Goal: Task Accomplishment & Management: Complete application form

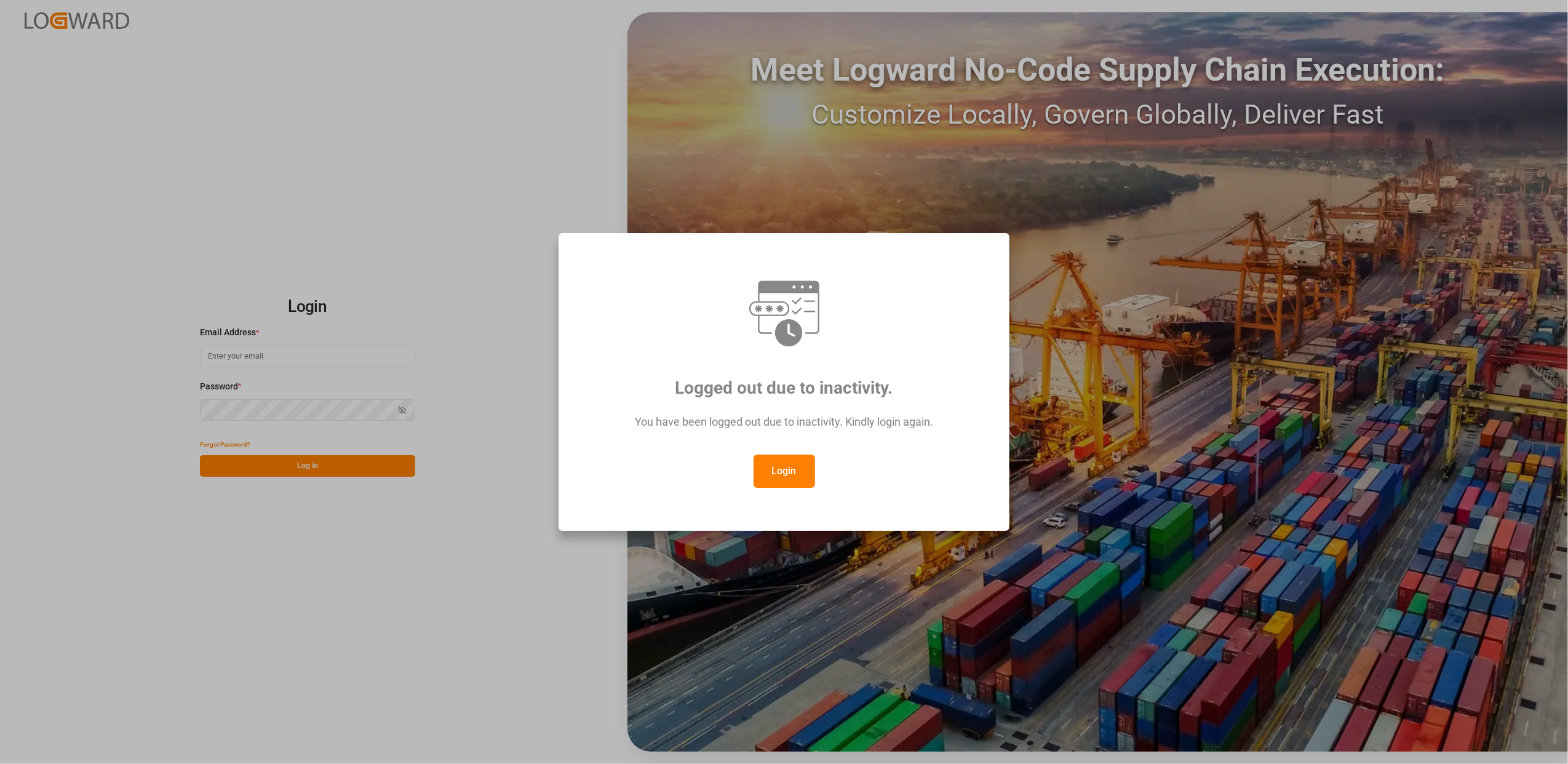
type input "[EMAIL_ADDRESS][DOMAIN_NAME]"
click at [396, 662] on div "Logged out due to inactivity. You have been logged out due to inactivity. Kindl…" at bounding box center [784, 382] width 1568 height 764
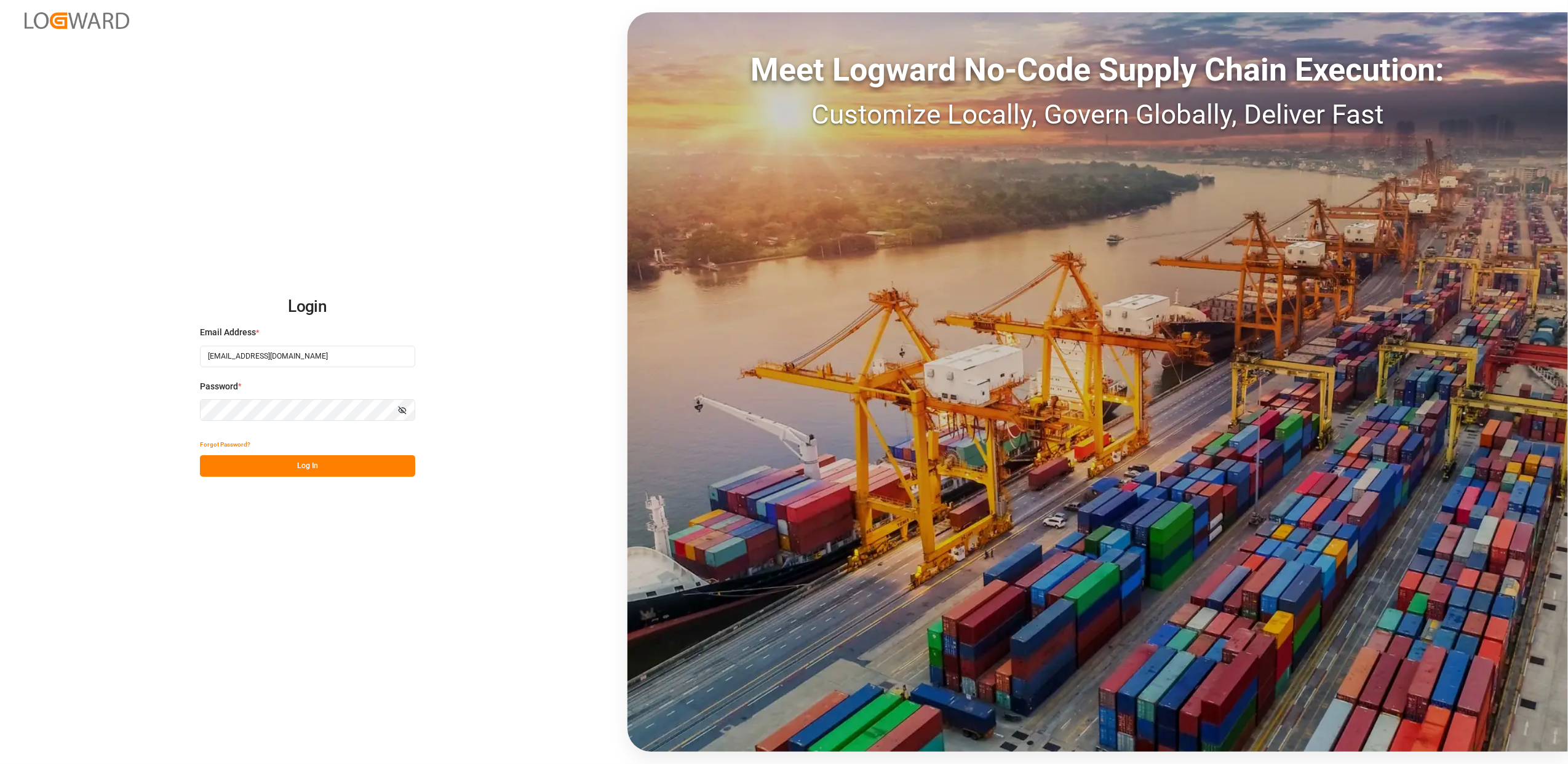
click at [347, 465] on button "Log In" at bounding box center [307, 465] width 215 height 22
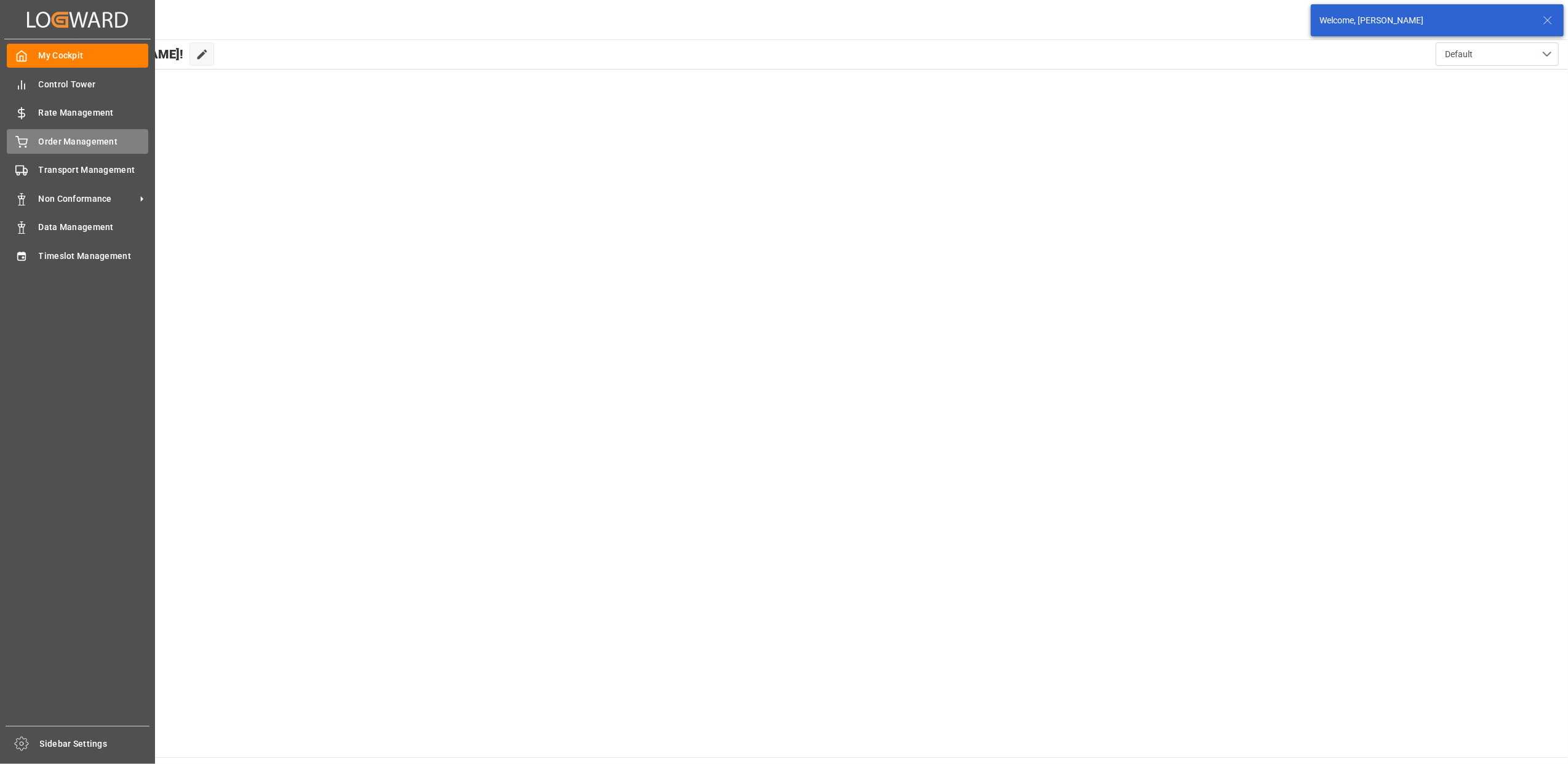
click at [45, 141] on span "Order Management" at bounding box center [94, 141] width 110 height 13
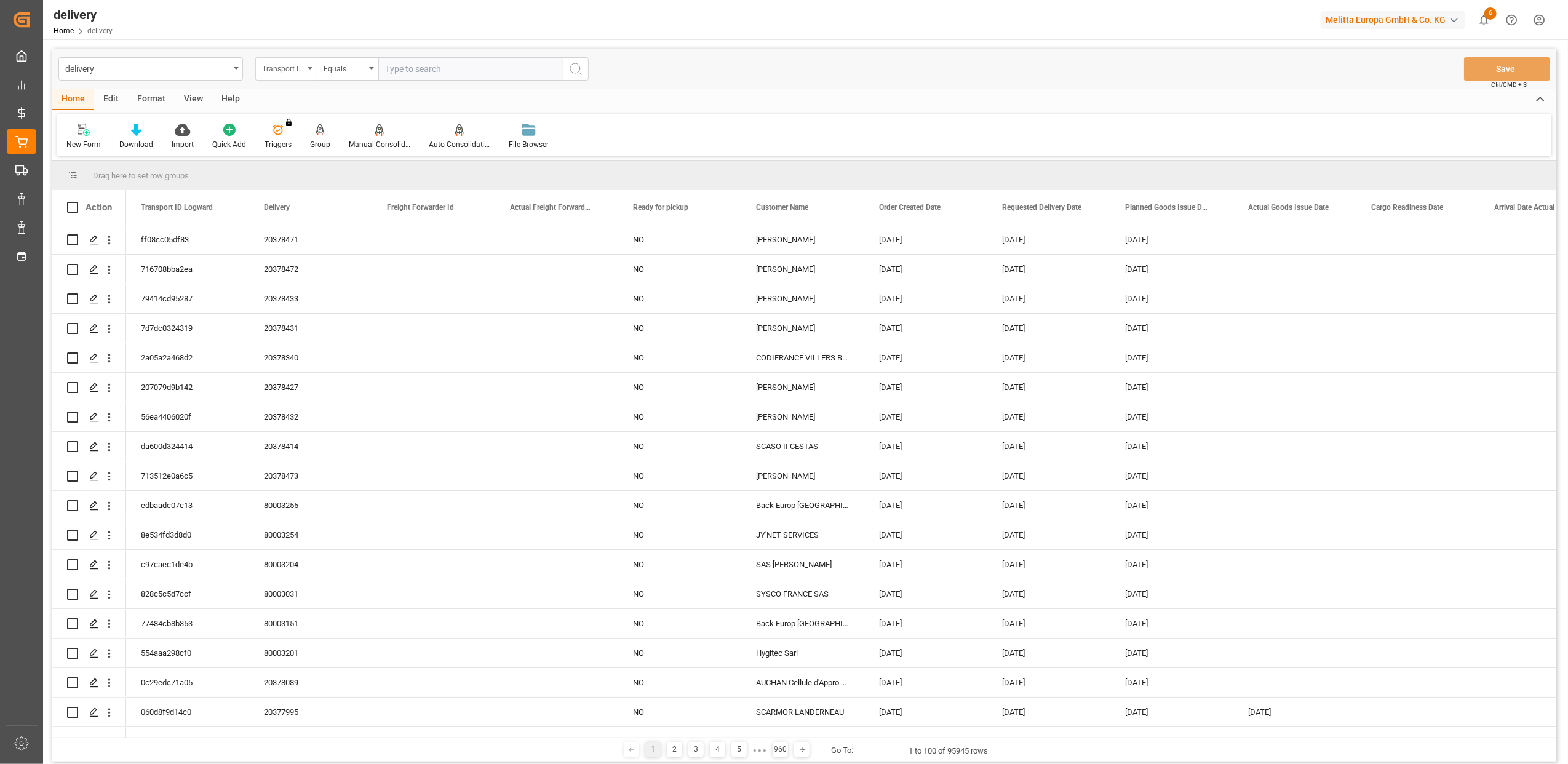
click at [308, 70] on div "Transport ID Logward" at bounding box center [286, 68] width 61 height 23
click at [312, 150] on div "Delivery" at bounding box center [347, 151] width 183 height 26
click at [463, 68] on input "text" at bounding box center [471, 68] width 184 height 23
type input "20377877"
click at [579, 70] on circle "search button" at bounding box center [575, 68] width 9 height 9
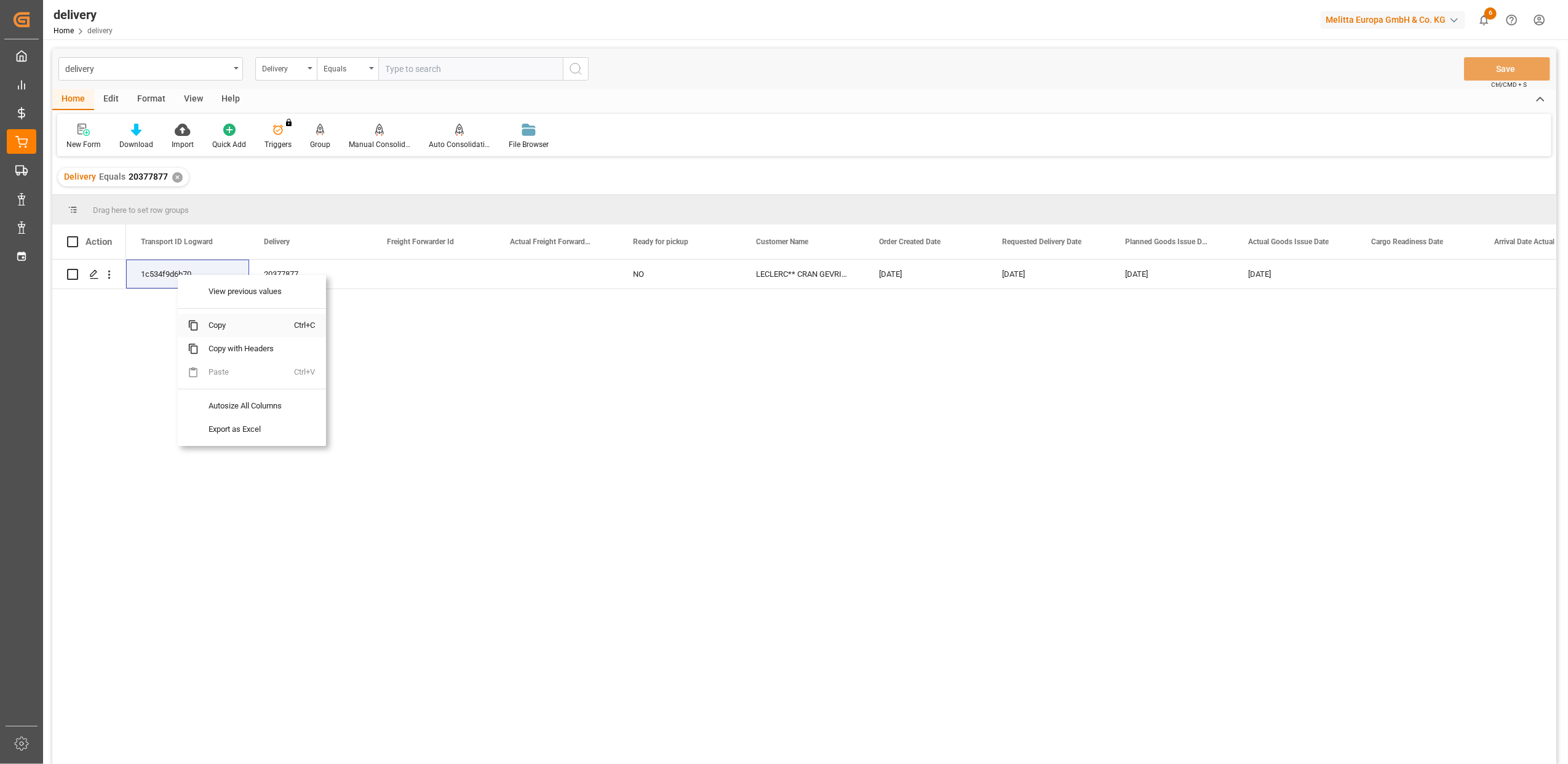
click at [223, 326] on span "Copy" at bounding box center [247, 325] width 96 height 23
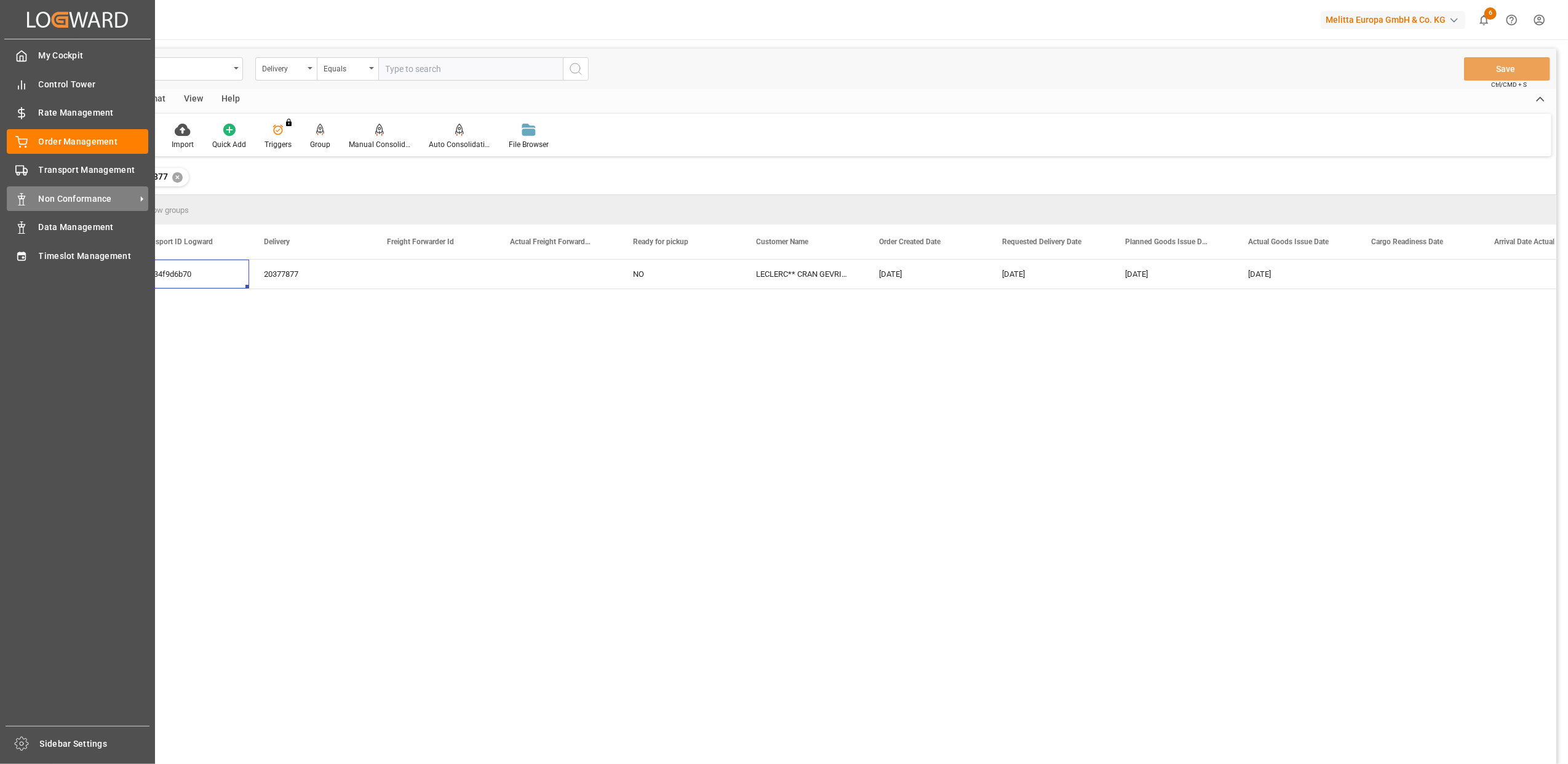
click at [70, 201] on span "Non Conformance" at bounding box center [87, 199] width 97 height 13
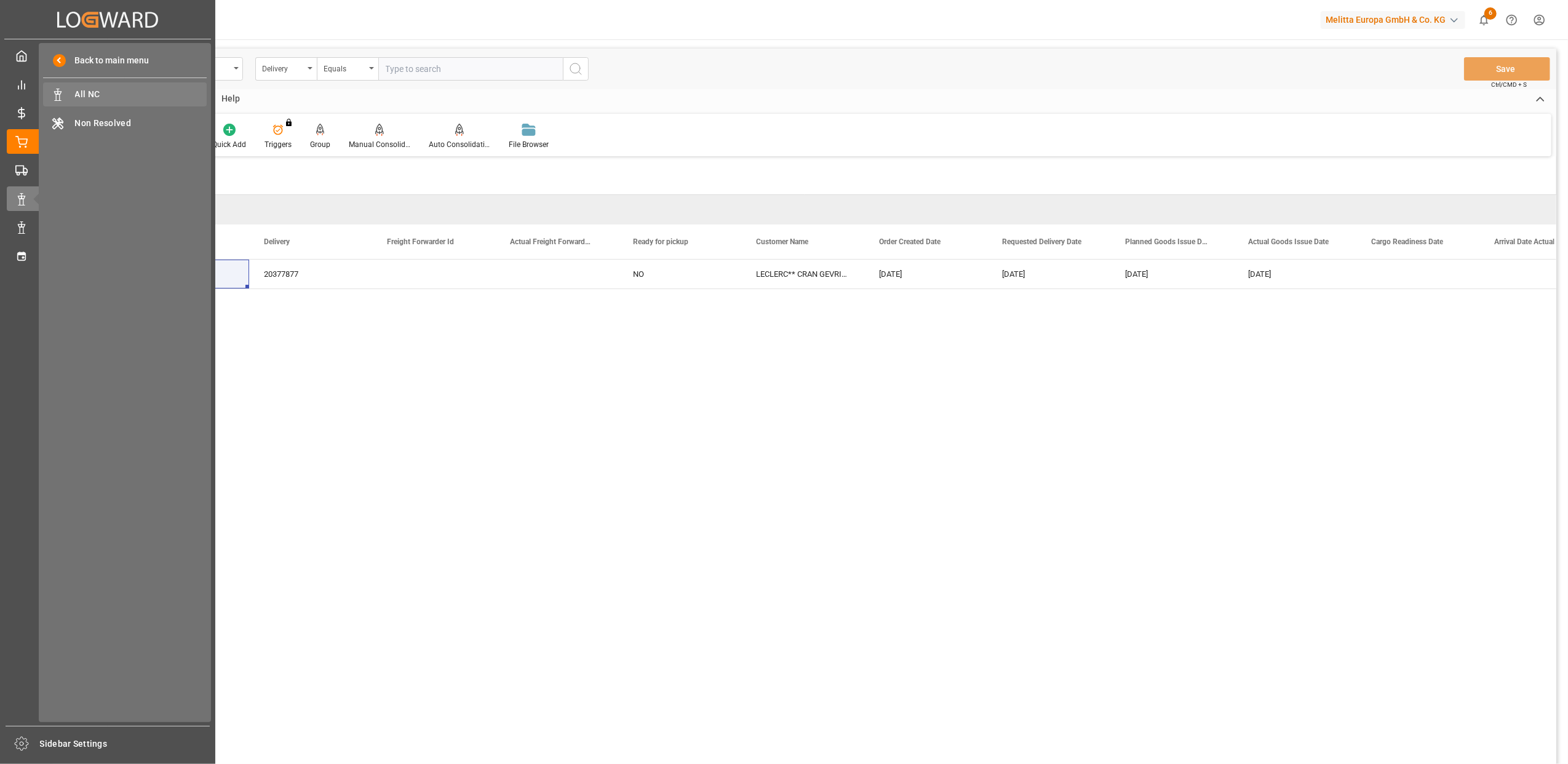
click at [87, 99] on span "All NC" at bounding box center [141, 94] width 133 height 13
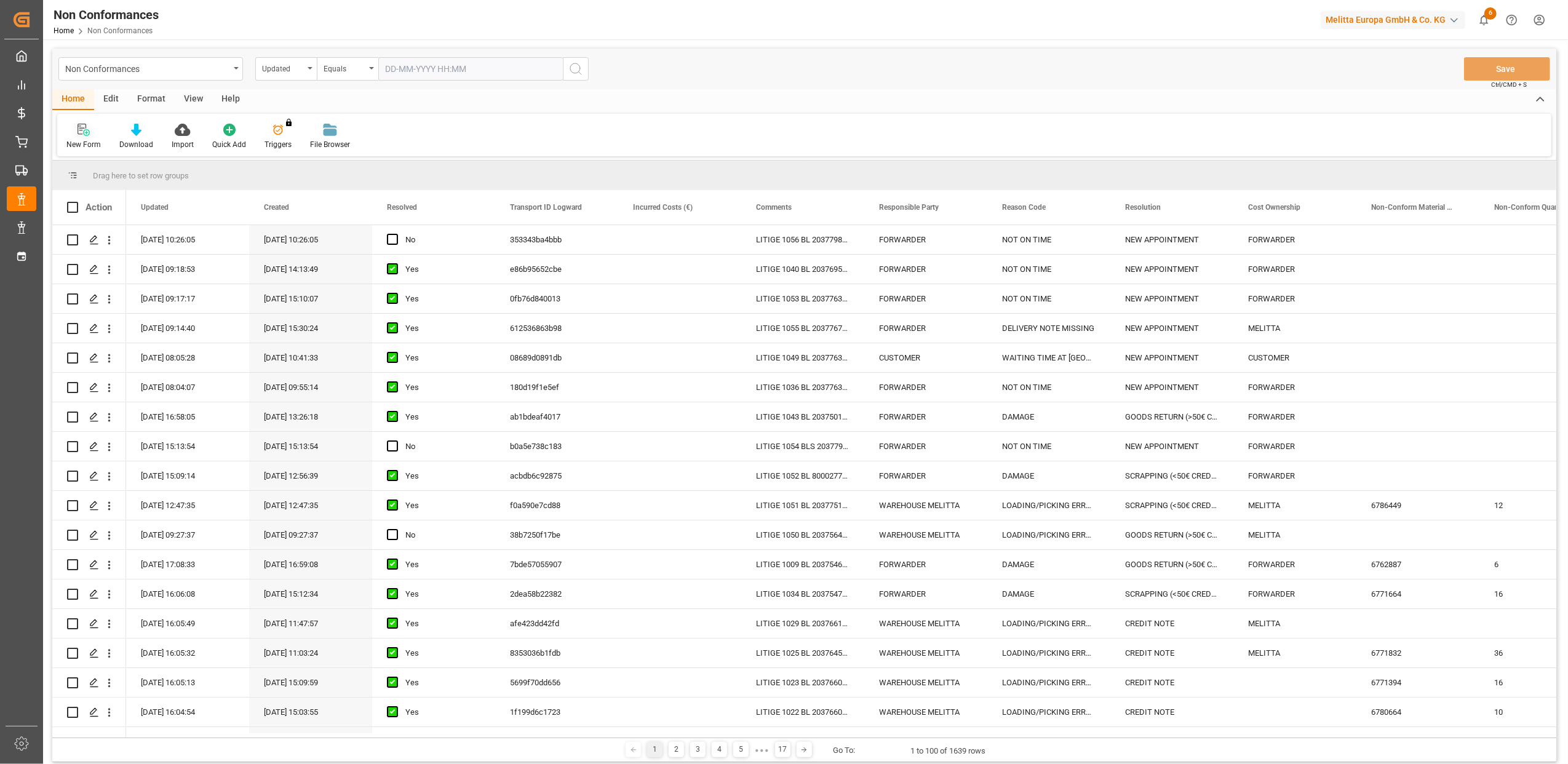
click at [82, 132] on icon at bounding box center [83, 130] width 12 height 12
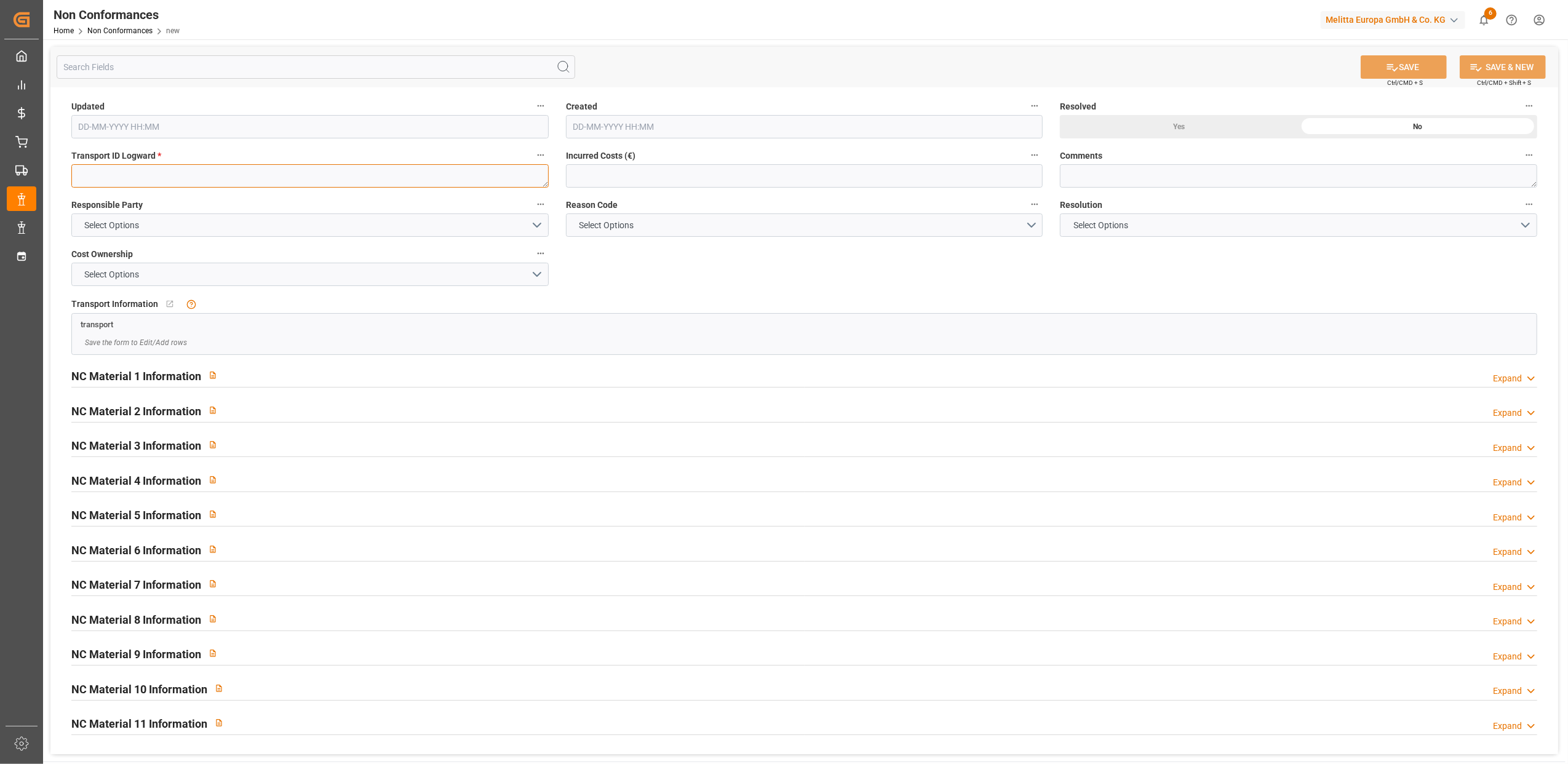
click at [337, 183] on textarea at bounding box center [310, 176] width 478 height 23
paste textarea "1c534f9d6b70"
type textarea "1c534f9d6b70"
click at [533, 229] on button "Select Options" at bounding box center [310, 225] width 478 height 23
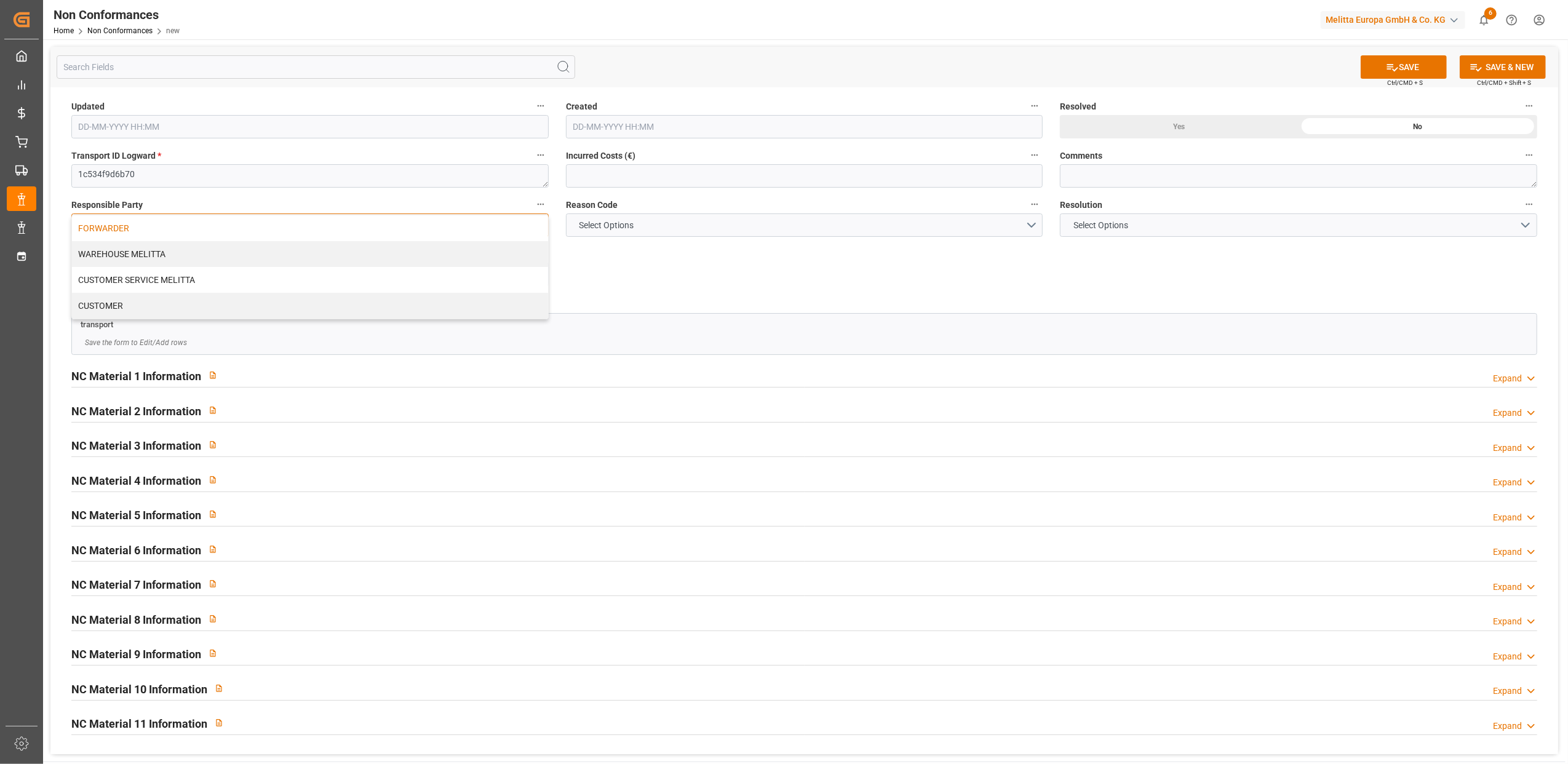
click at [427, 234] on div "FORWARDER" at bounding box center [310, 228] width 476 height 26
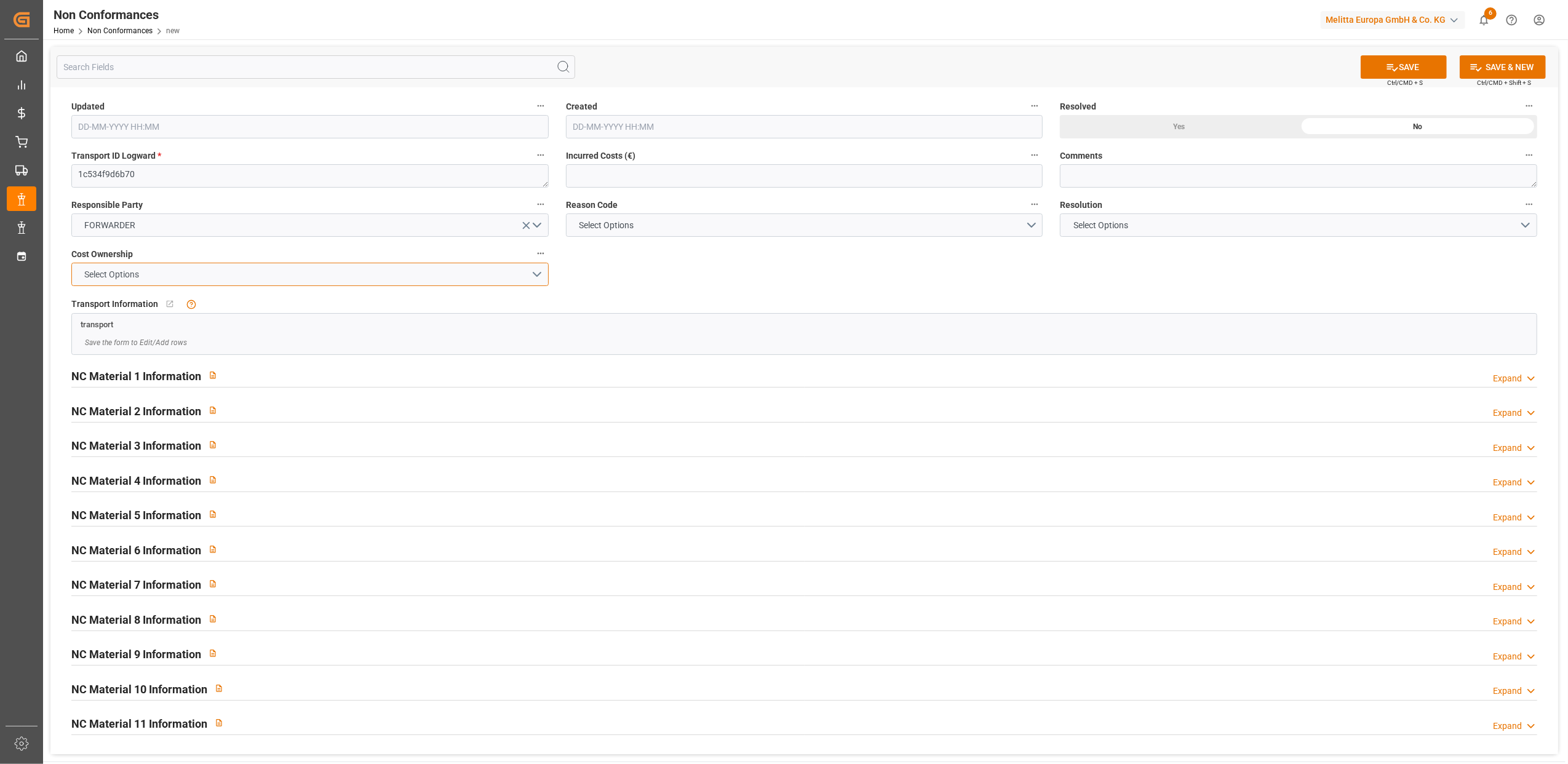
click at [536, 276] on button "Select Options" at bounding box center [310, 274] width 478 height 23
click at [473, 280] on div "FORWARDER" at bounding box center [310, 277] width 476 height 26
click at [1031, 221] on button "Select Options" at bounding box center [805, 225] width 478 height 23
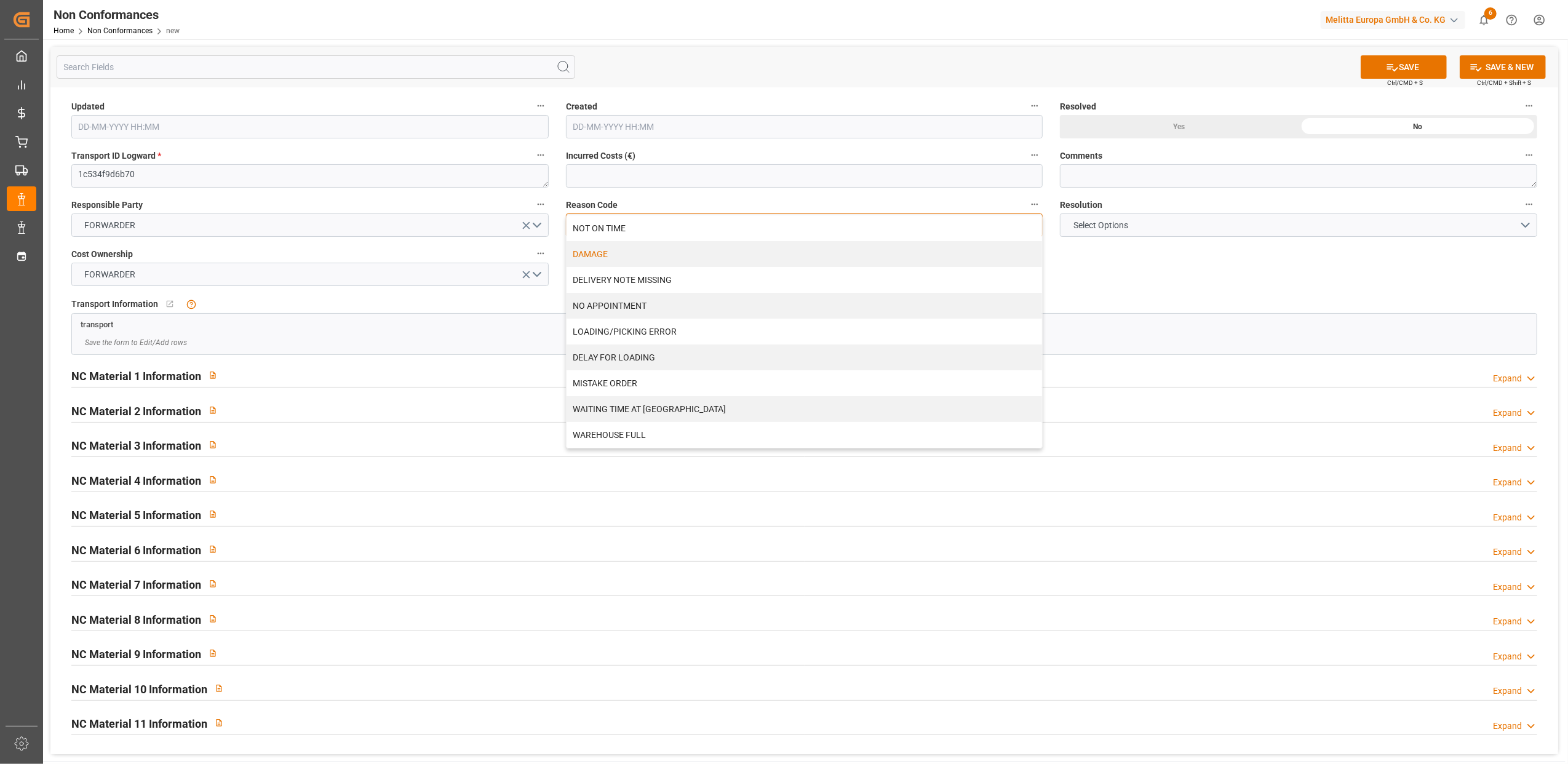
click at [607, 252] on div "DAMAGE" at bounding box center [804, 254] width 476 height 26
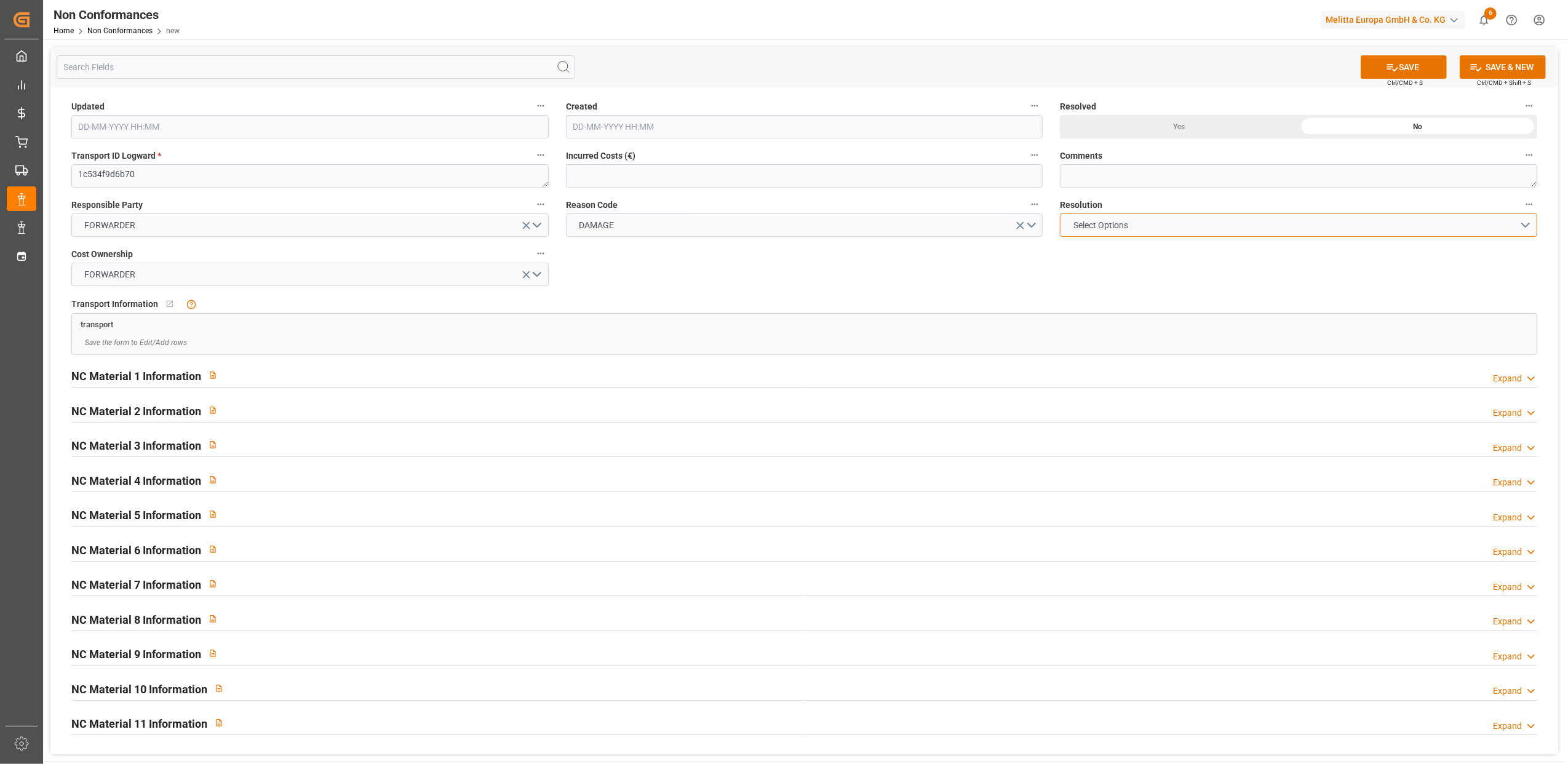
click at [1528, 227] on button "Select Options" at bounding box center [1299, 225] width 478 height 23
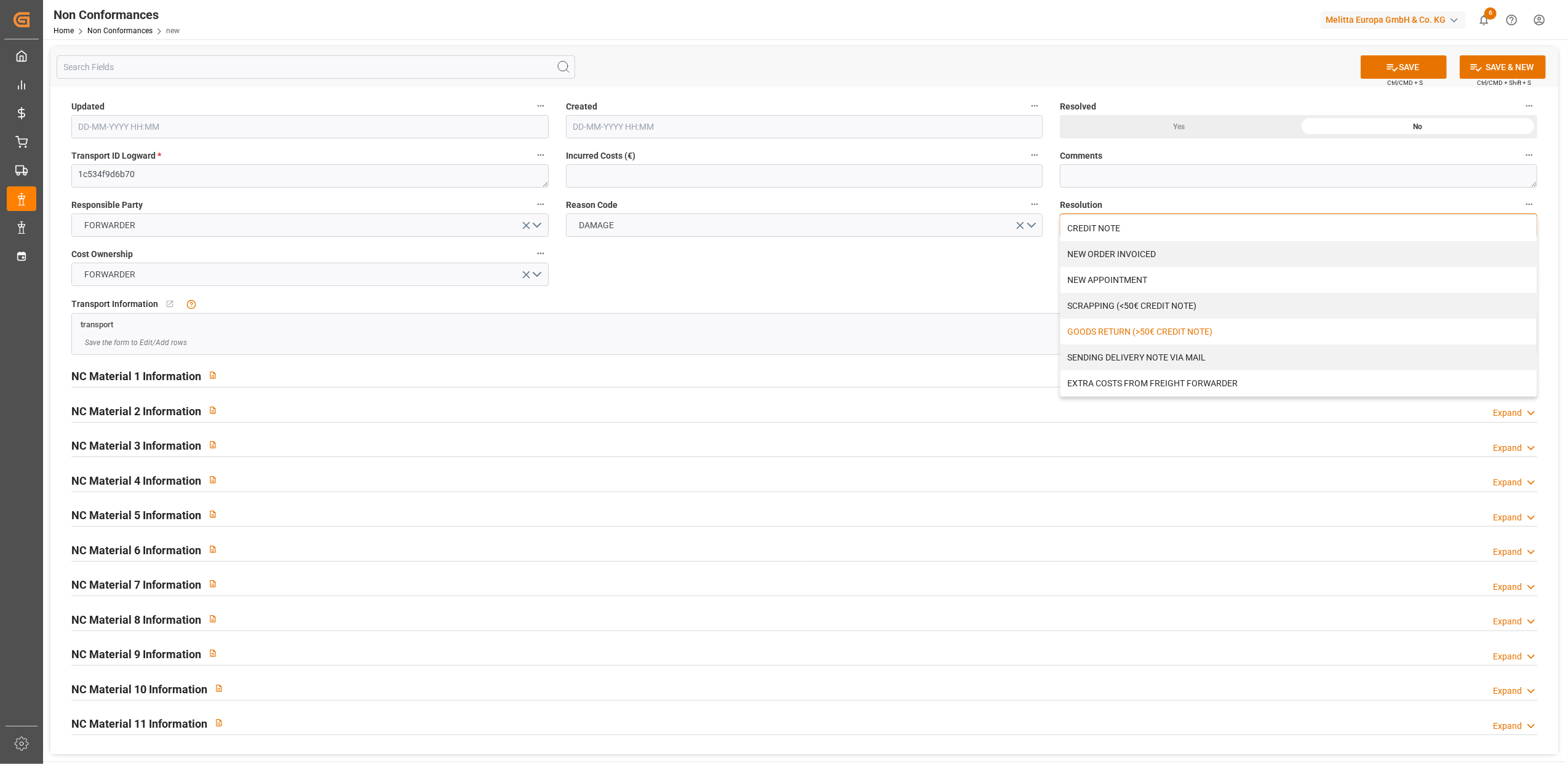
click at [1145, 335] on div "GOODS RETURN (>50€ CREDIT NOTE)" at bounding box center [1298, 331] width 476 height 26
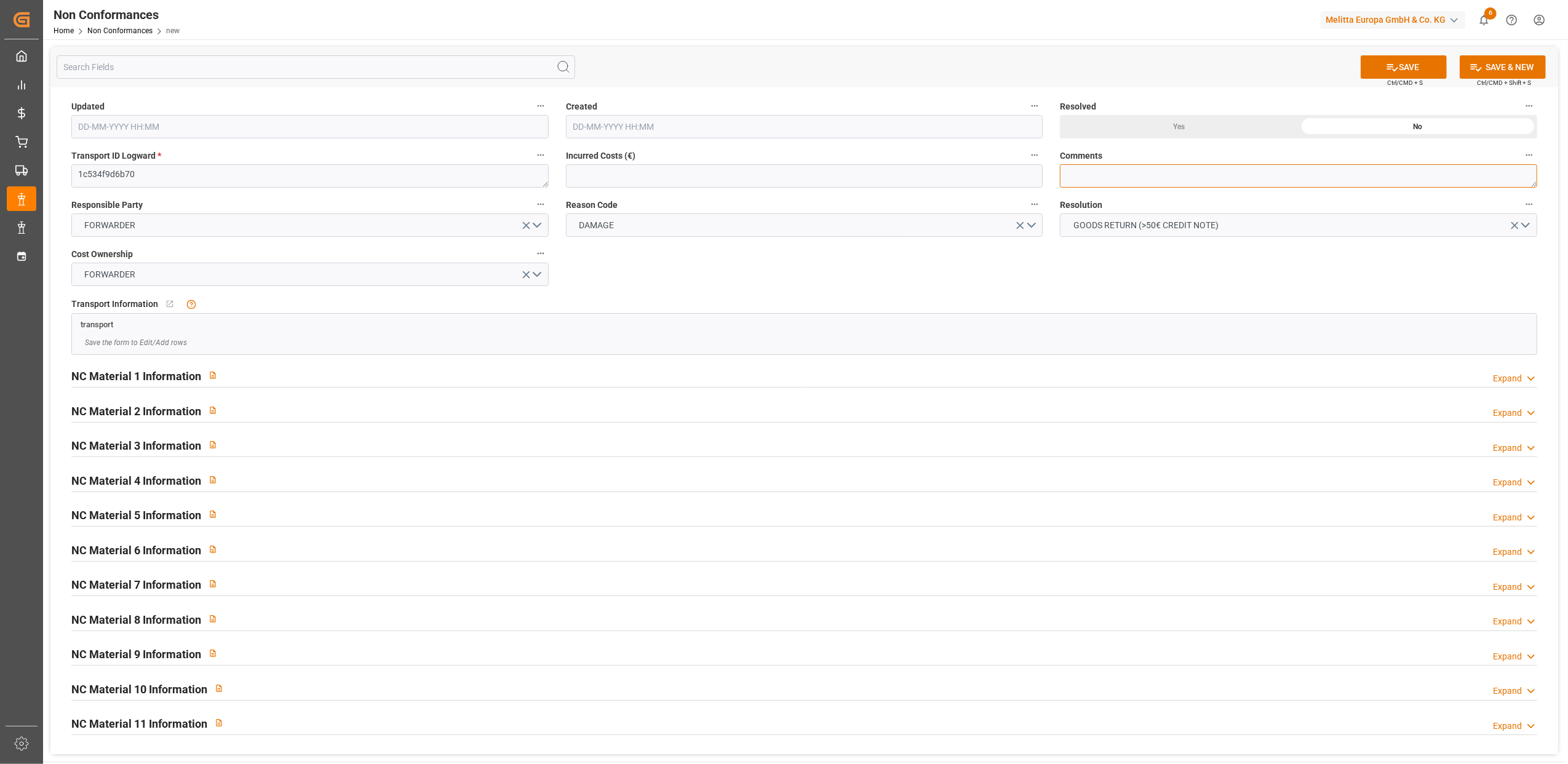
click at [1115, 173] on textarea at bounding box center [1299, 176] width 478 height 23
type textarea "B"
type textarea "LITIGE 1057 BL 20377877 Refusé pour avarie // En retour"
click at [1418, 65] on button "SAVE" at bounding box center [1404, 66] width 86 height 23
